Goal: Task Accomplishment & Management: Manage account settings

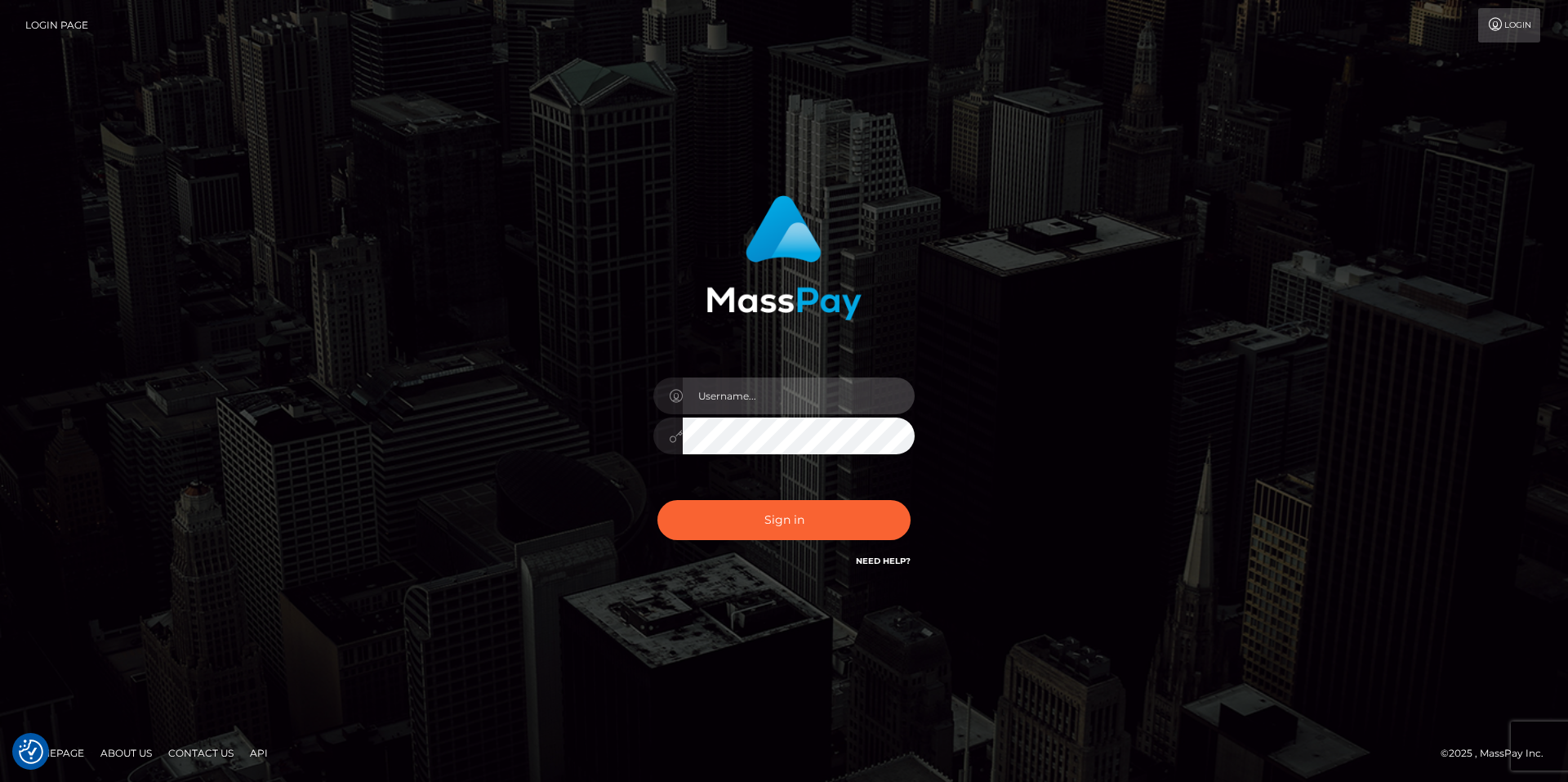
click at [726, 389] on input "text" at bounding box center [798, 396] width 232 height 37
click at [0, 781] on com-1password-button at bounding box center [0, 782] width 0 height 0
type input "smiley.throne"
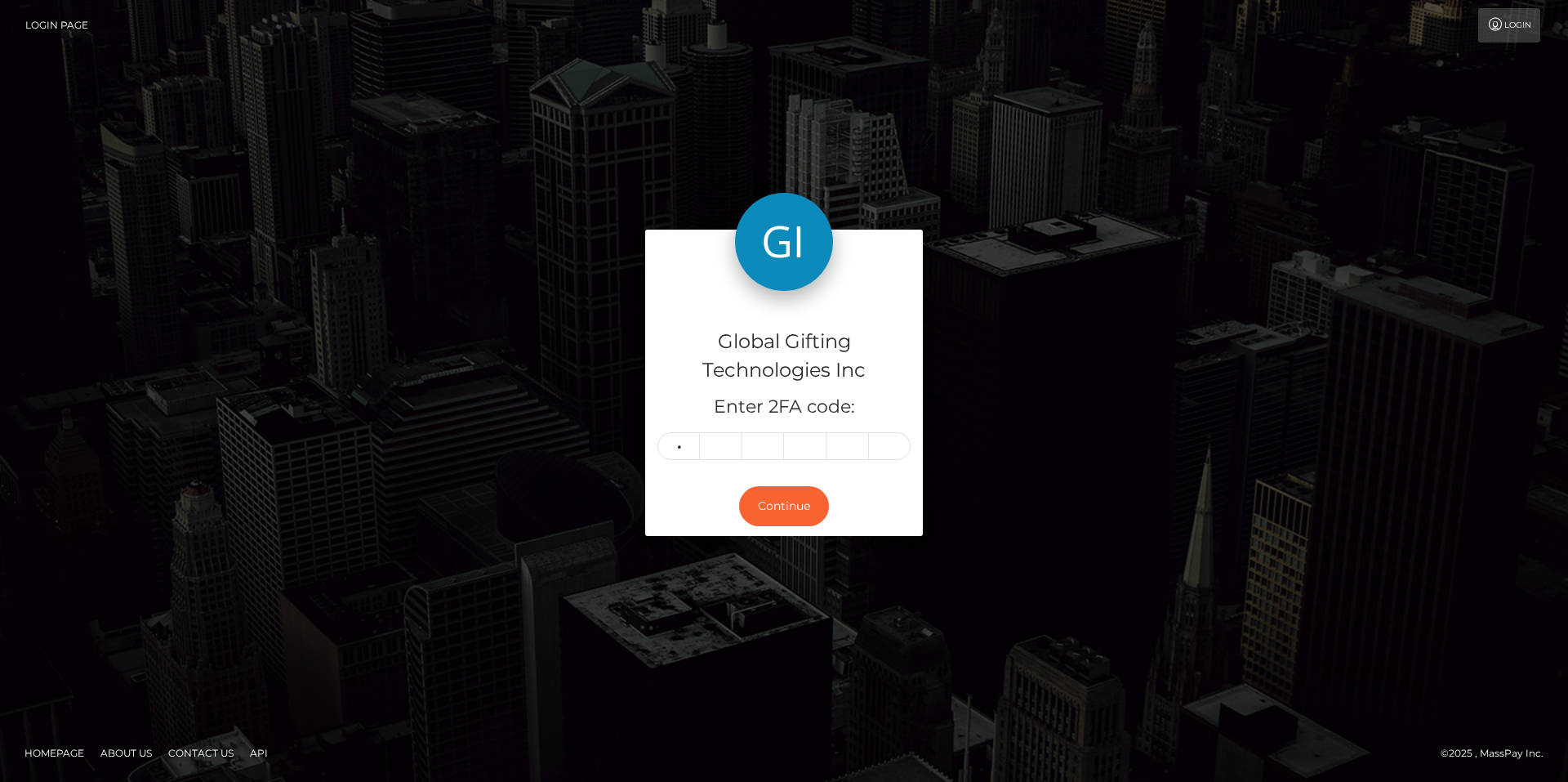
type input "7"
type input "1"
type input "6"
type input "1"
type input "8"
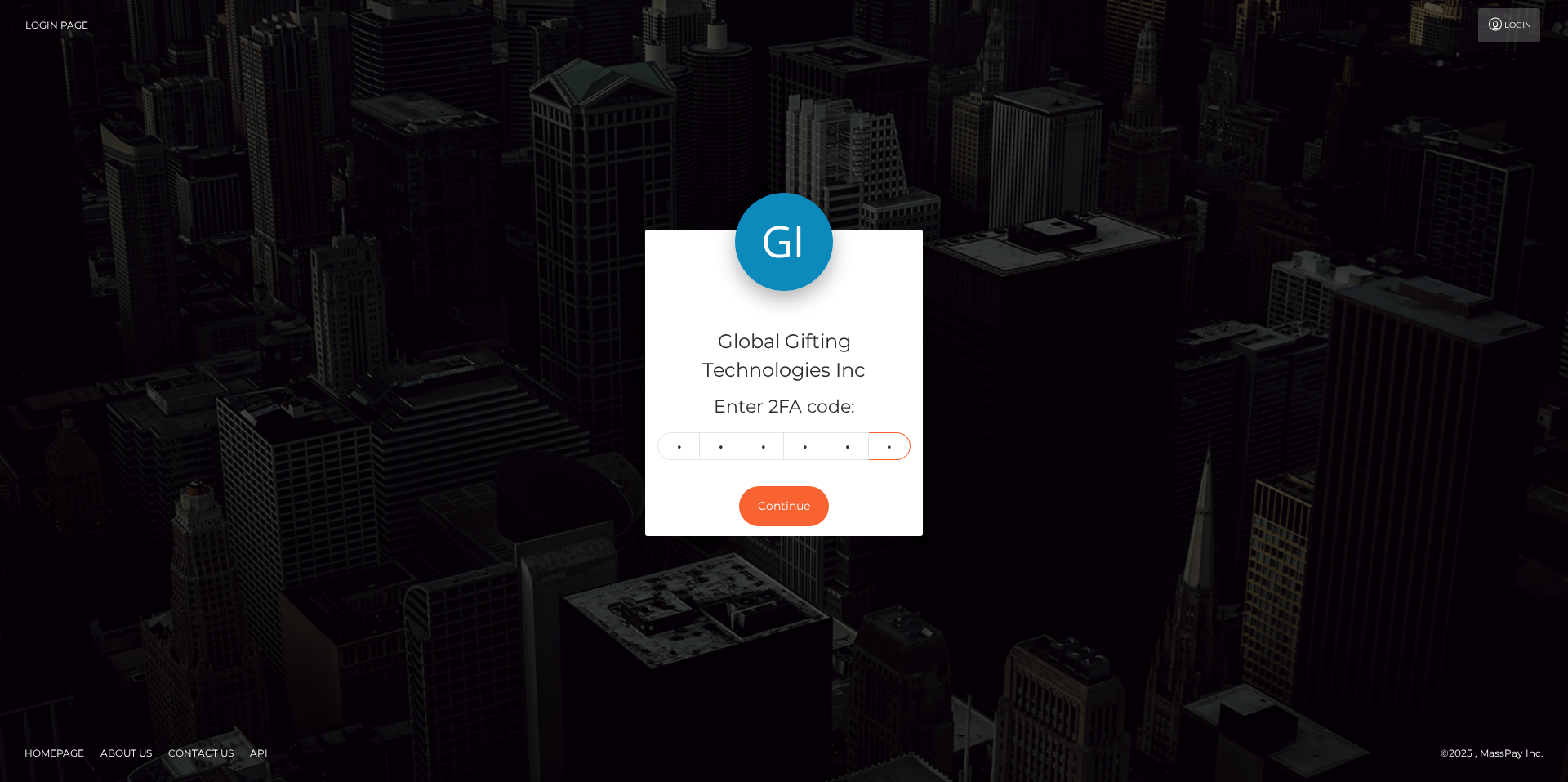
type input "7"
